Goal: Task Accomplishment & Management: Manage account settings

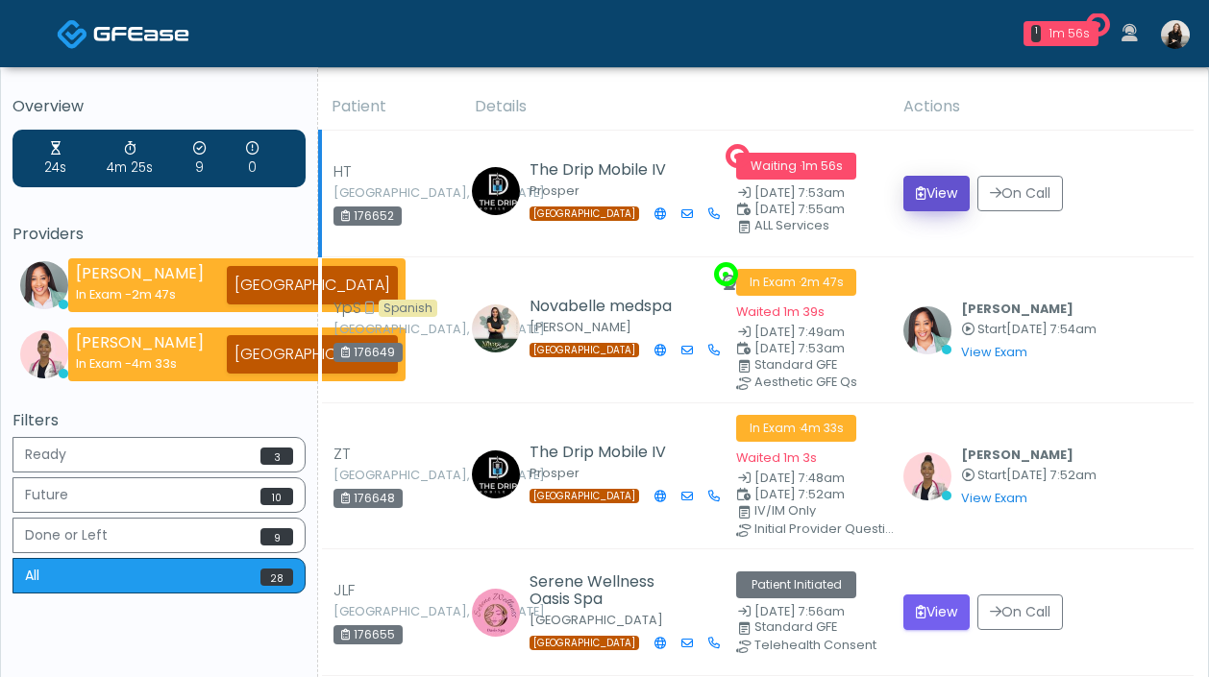
click at [942, 191] on button "View" at bounding box center [936, 194] width 66 height 36
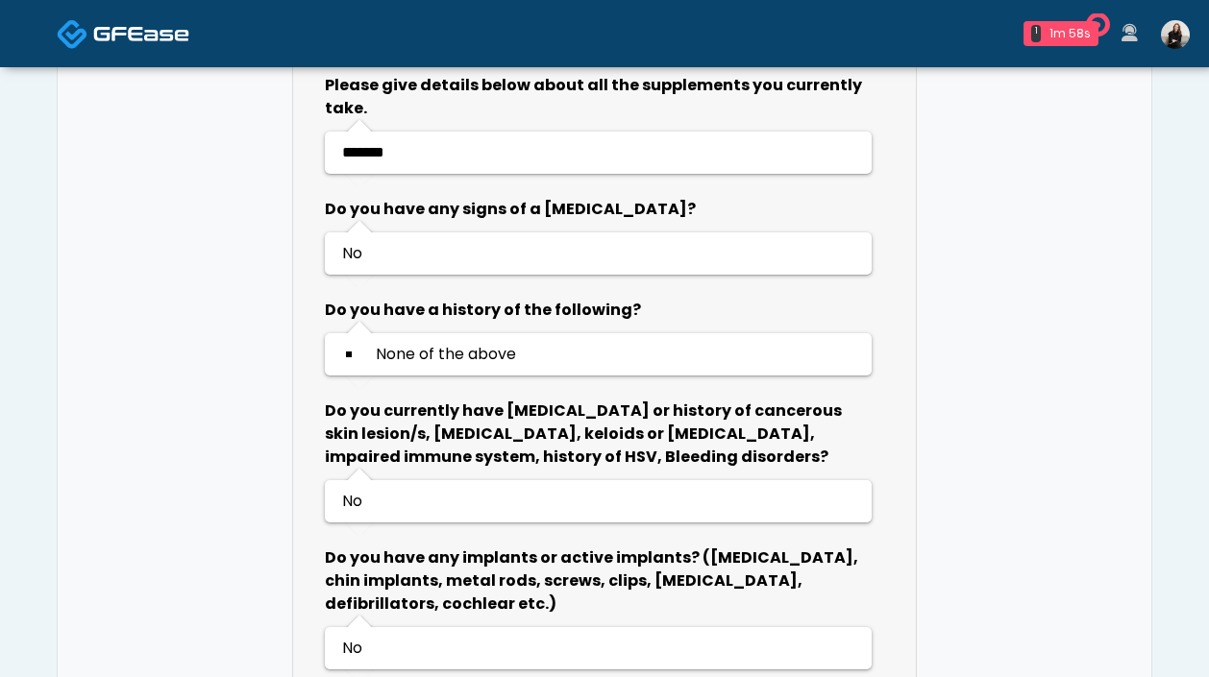
scroll to position [1169, 0]
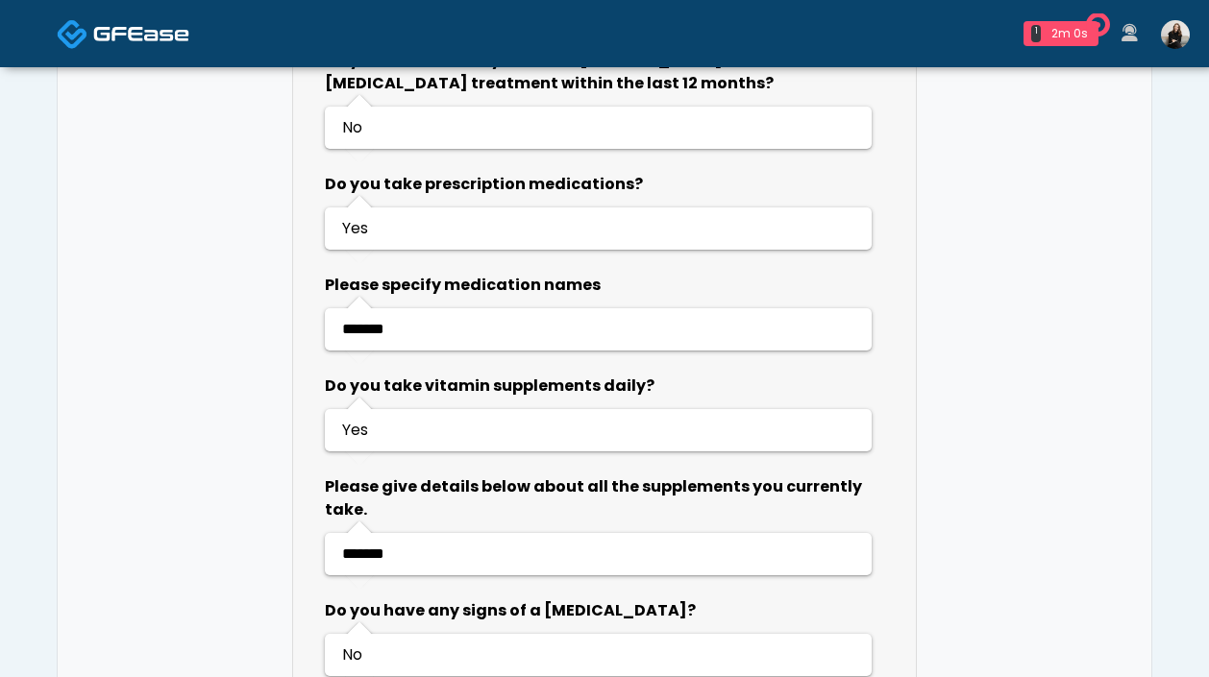
click at [185, 33] on img at bounding box center [141, 33] width 96 height 19
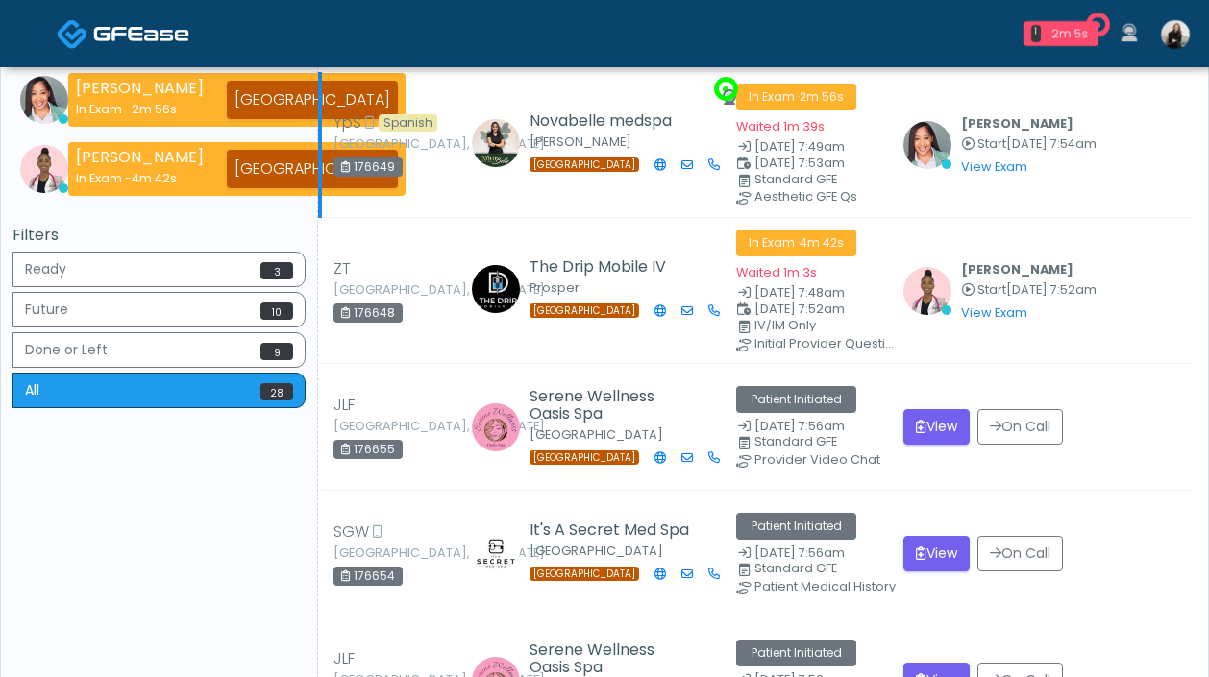
scroll to position [404, 0]
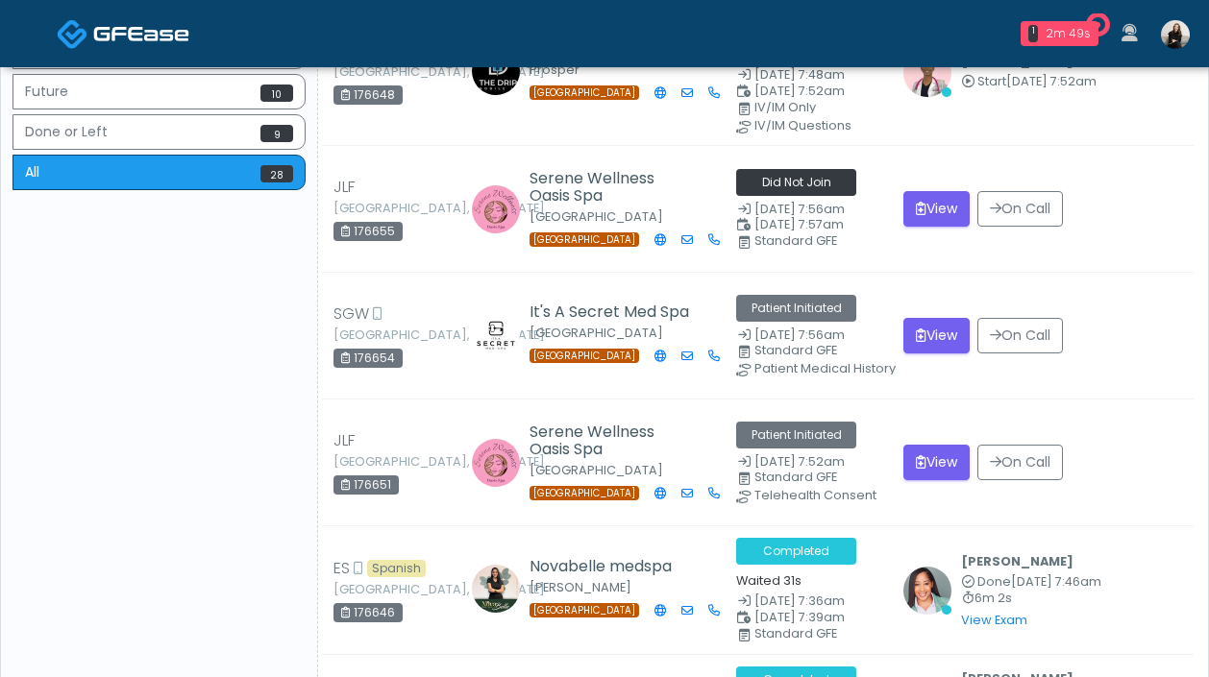
click at [1169, 33] on img at bounding box center [1175, 34] width 29 height 29
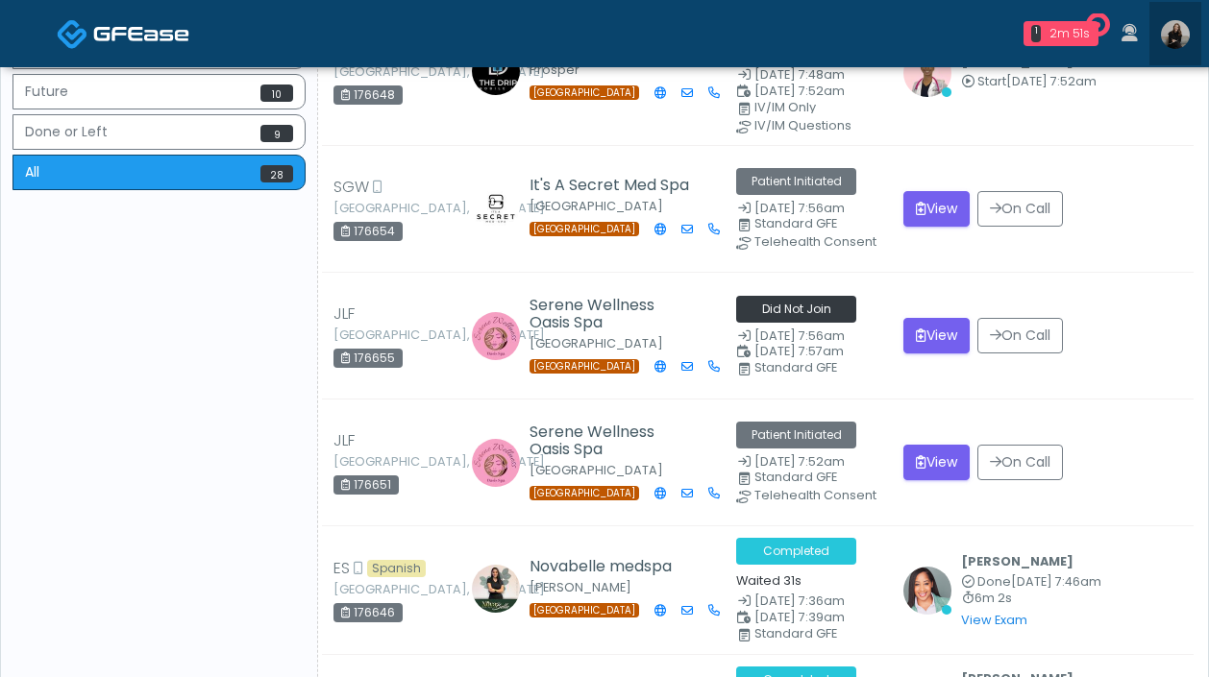
click at [1176, 31] on img at bounding box center [1175, 34] width 29 height 29
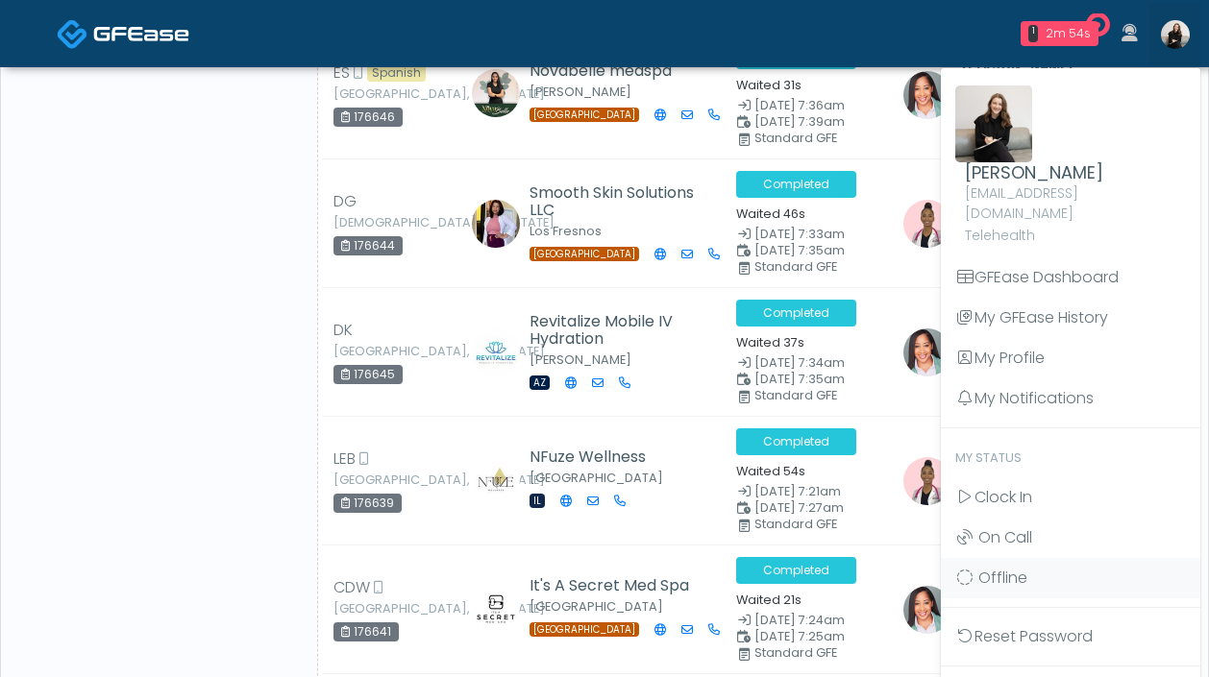
scroll to position [909, 0]
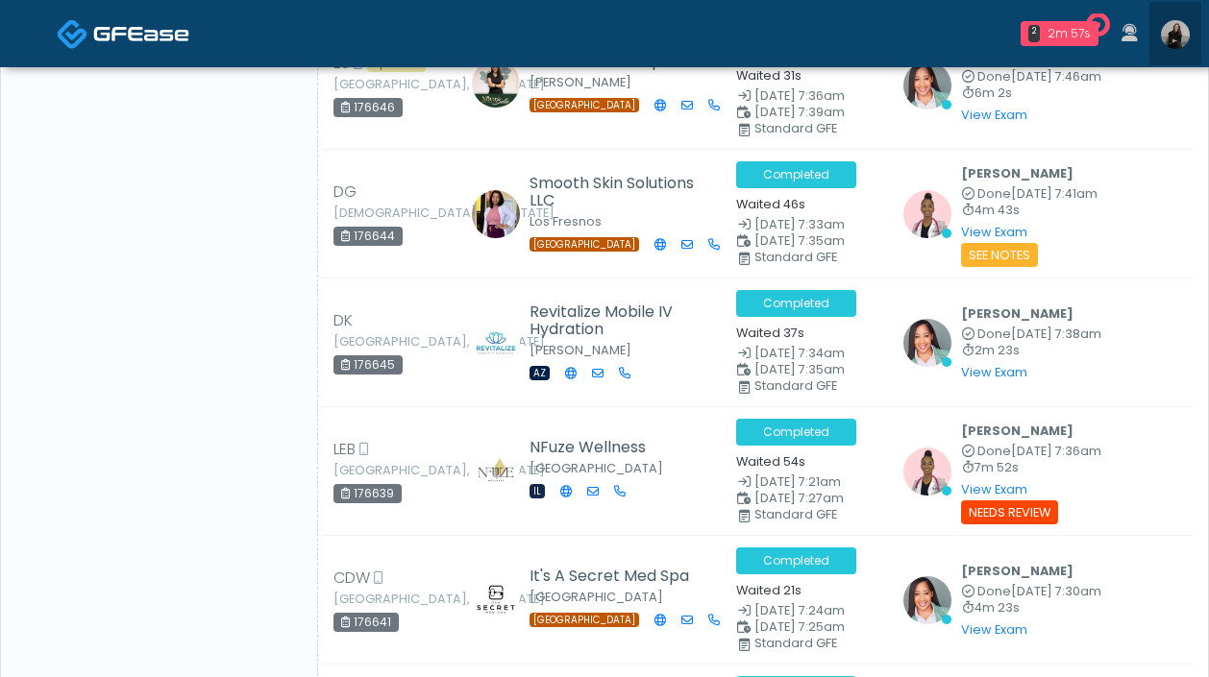
click at [1176, 42] on img at bounding box center [1175, 34] width 29 height 29
click at [1166, 31] on img at bounding box center [1175, 34] width 29 height 29
